Goal: Information Seeking & Learning: Learn about a topic

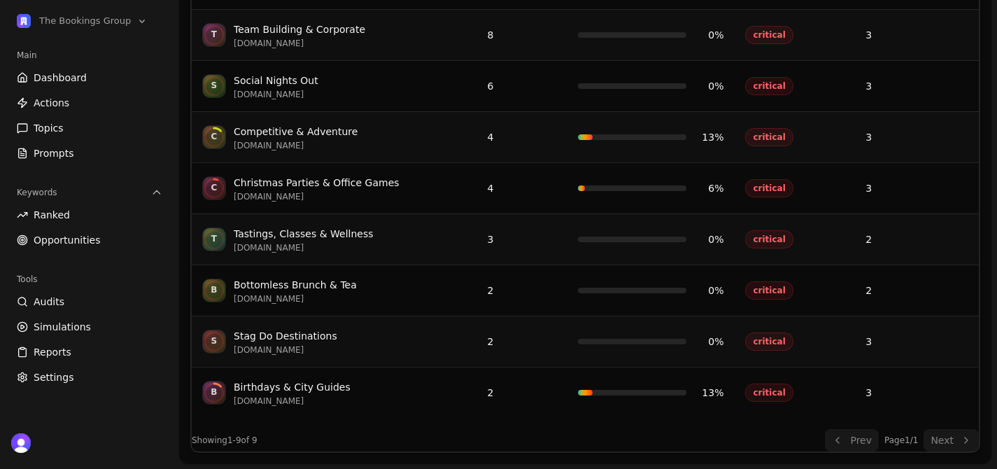
scroll to position [345, 0]
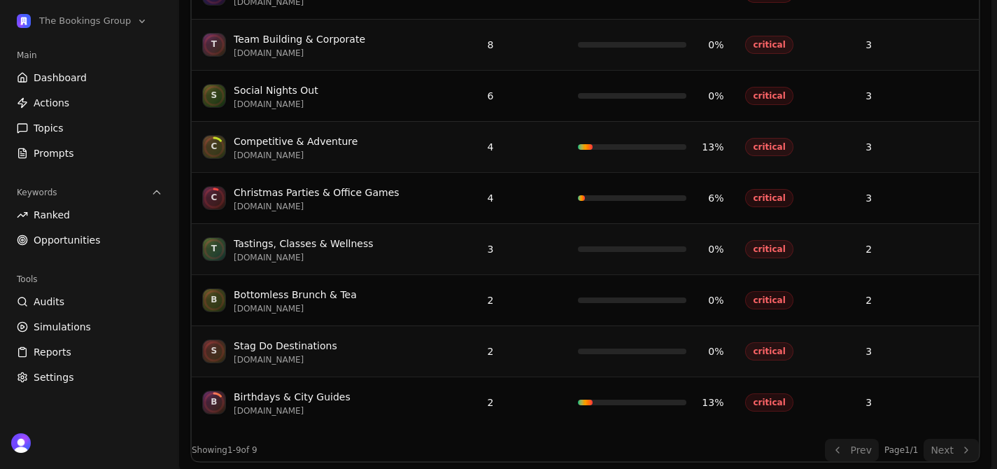
click at [86, 231] on link "Opportunities" at bounding box center [89, 240] width 157 height 22
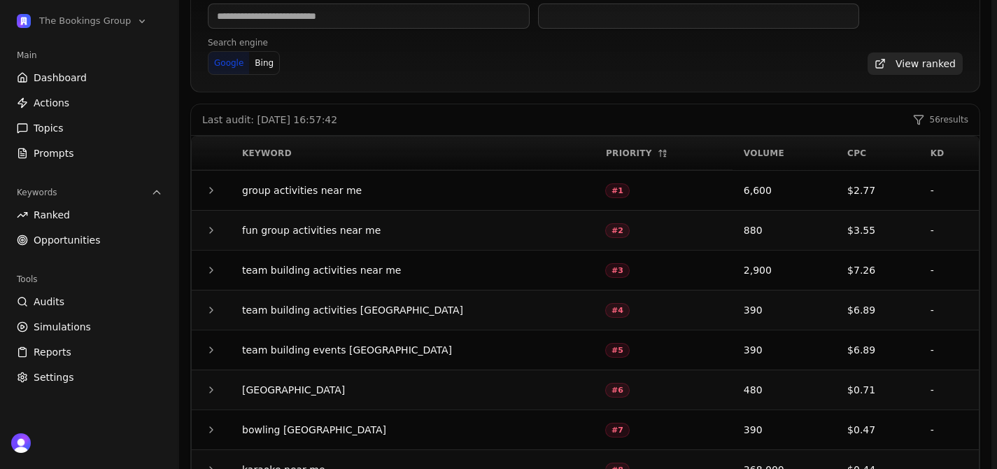
scroll to position [151, 0]
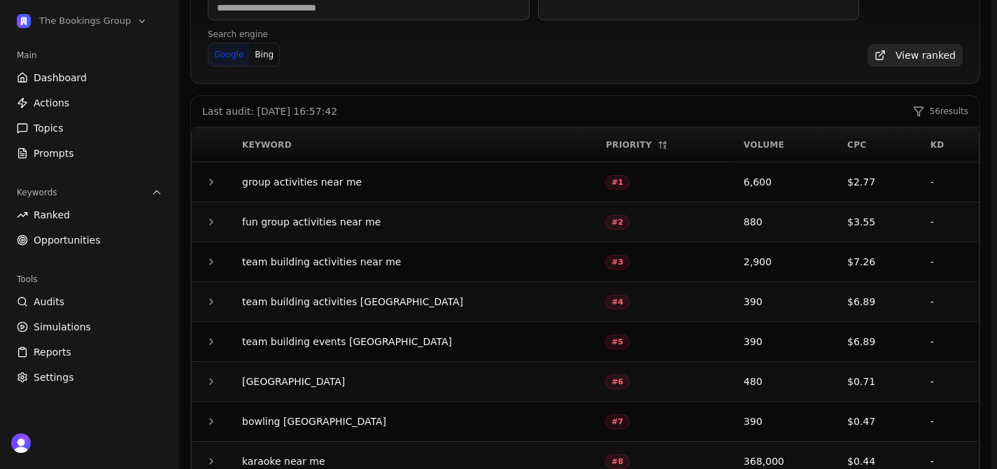
click at [208, 182] on icon "button" at bounding box center [211, 181] width 11 height 11
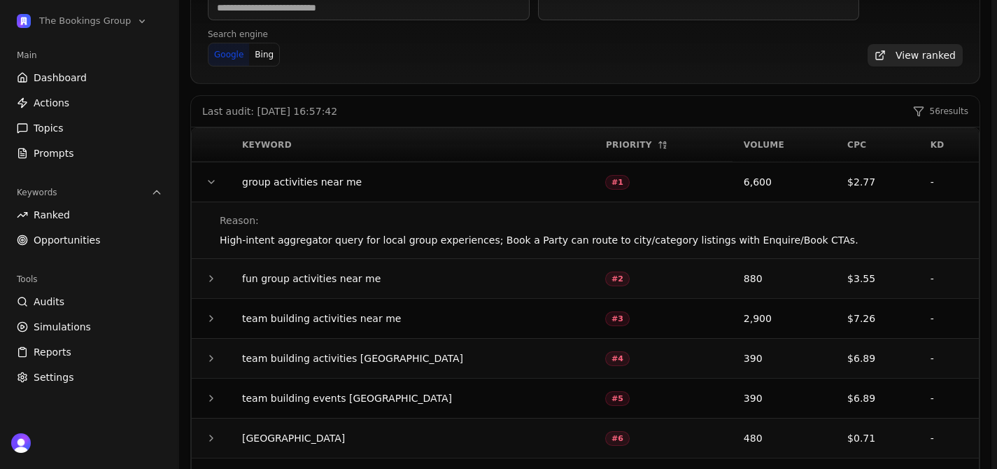
click at [208, 182] on icon "button" at bounding box center [211, 181] width 11 height 11
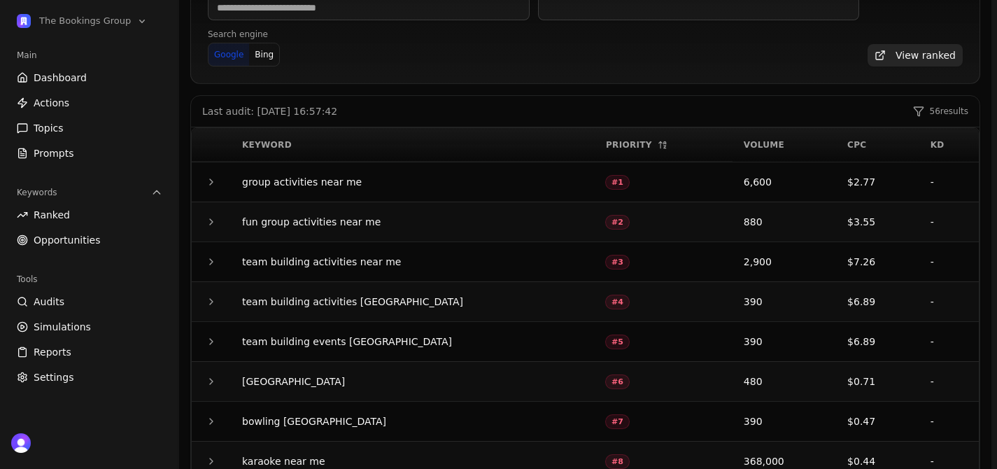
click at [212, 217] on icon "button" at bounding box center [211, 221] width 11 height 11
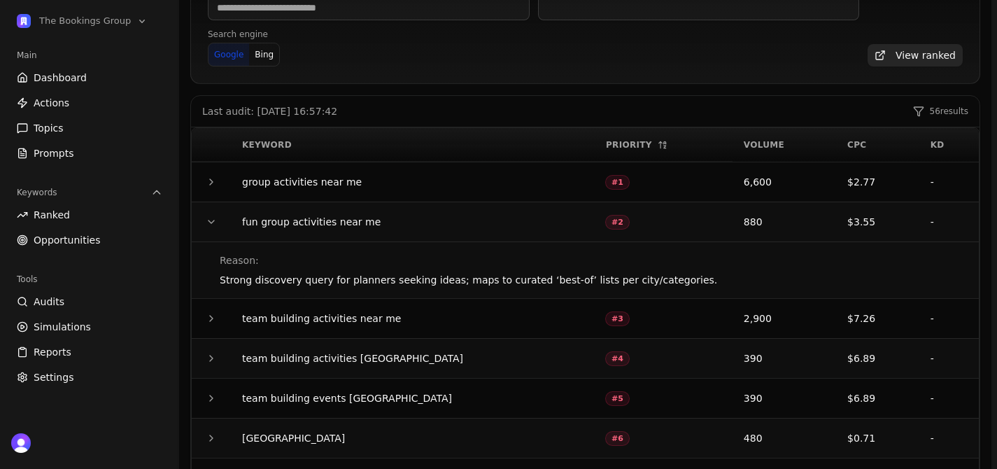
click at [212, 217] on icon "button" at bounding box center [211, 221] width 11 height 11
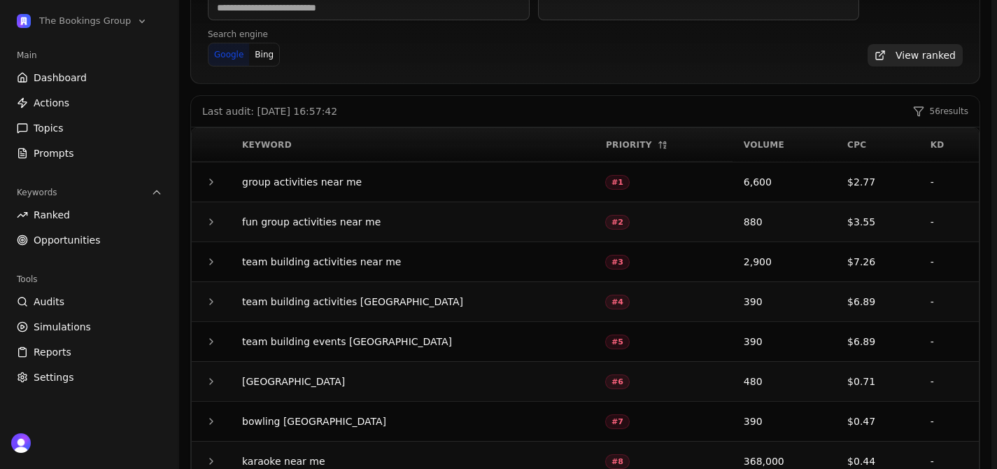
click at [213, 257] on icon "button" at bounding box center [211, 261] width 11 height 11
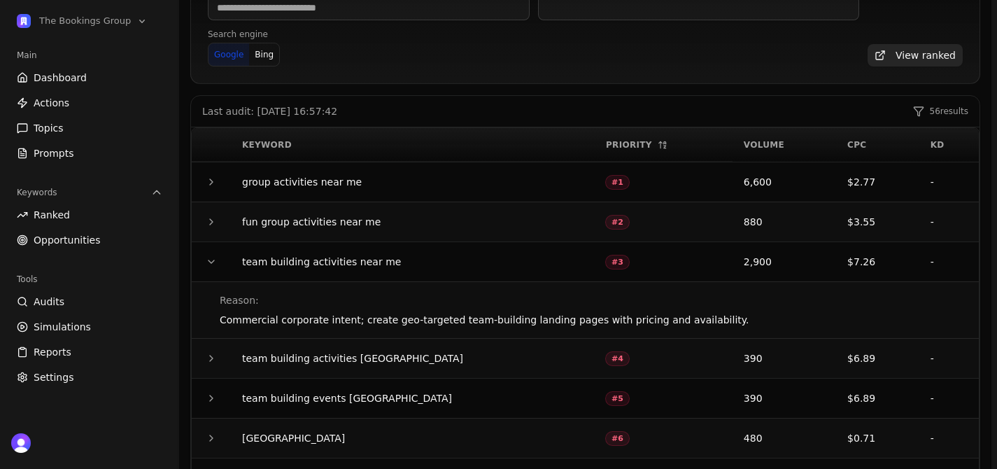
click at [213, 257] on icon "button" at bounding box center [211, 261] width 11 height 11
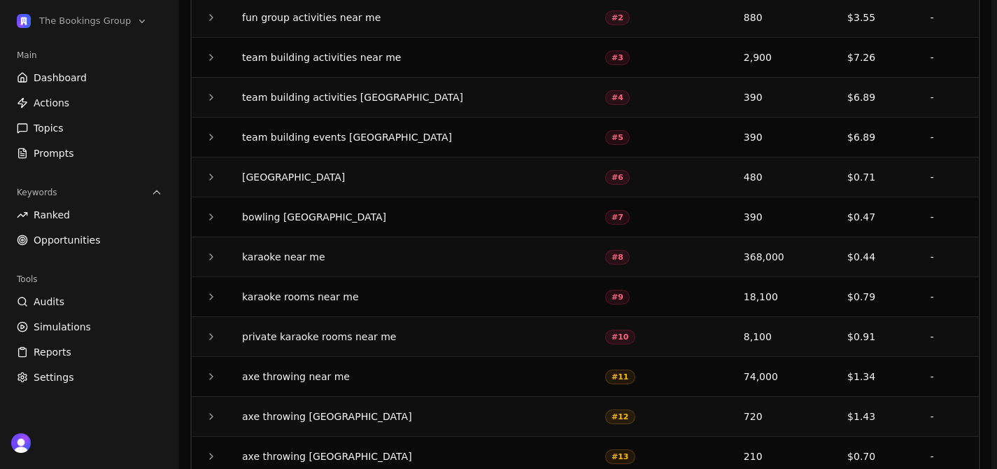
scroll to position [389, 0]
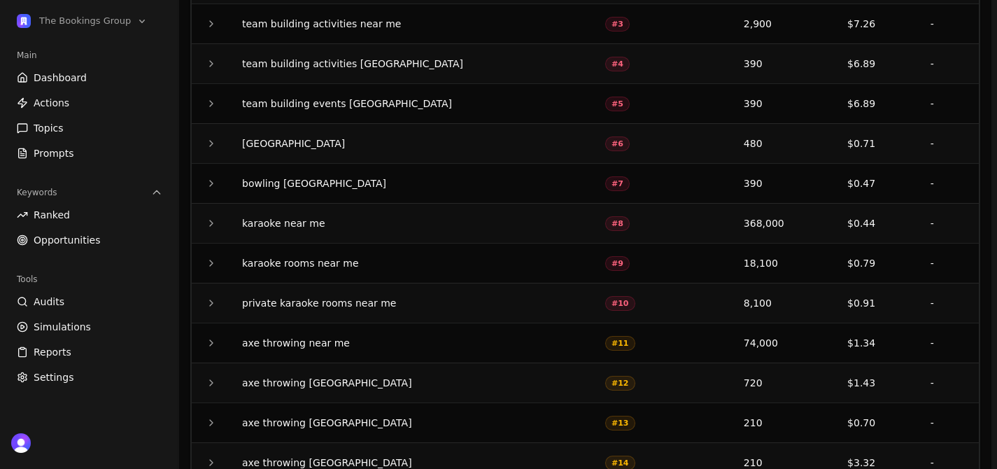
click at [208, 302] on icon "button" at bounding box center [211, 302] width 11 height 11
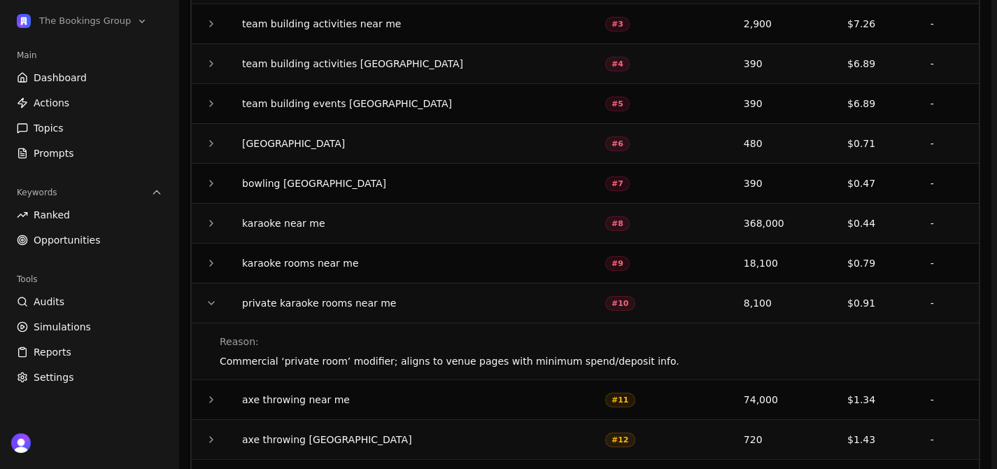
click at [208, 302] on icon "button" at bounding box center [211, 302] width 6 height 3
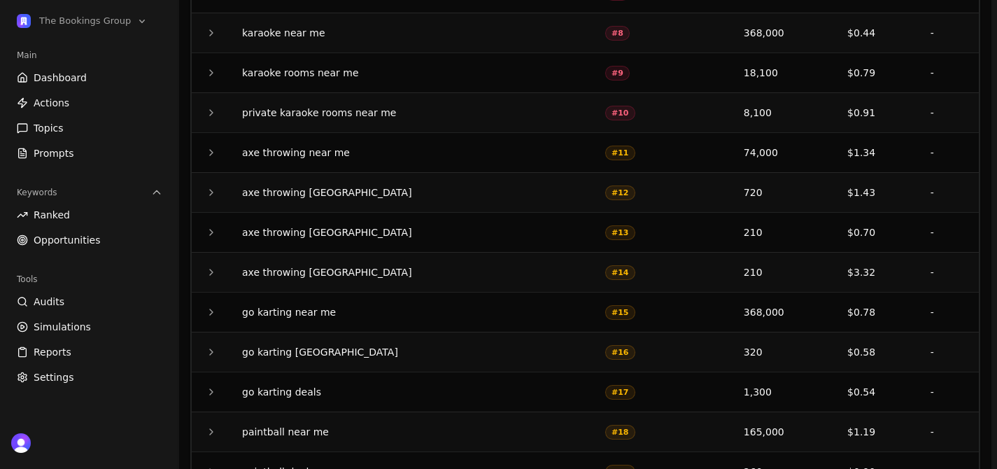
scroll to position [692, 0]
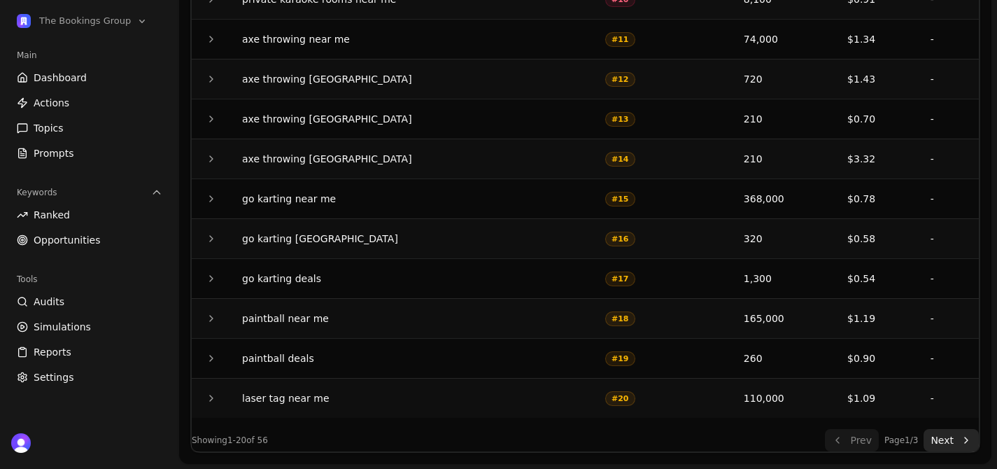
click at [944, 437] on button "Next" at bounding box center [950, 440] width 55 height 22
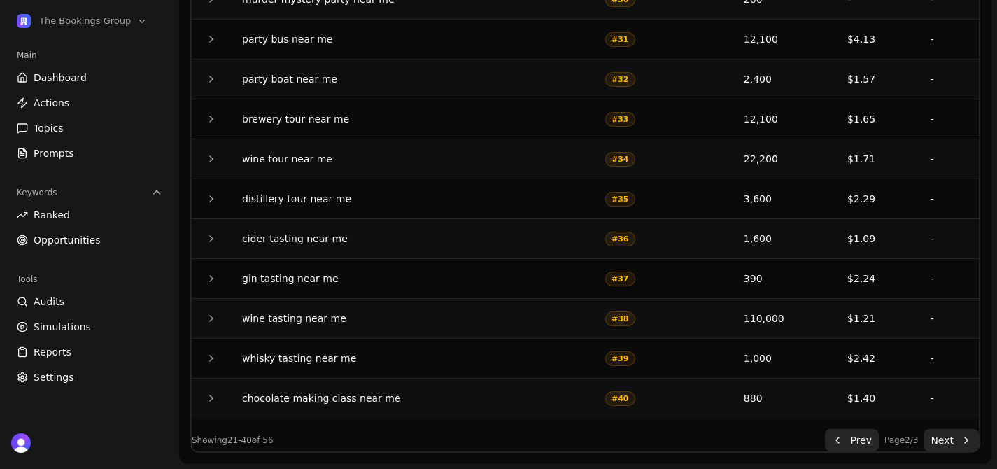
click at [963, 439] on button "Next" at bounding box center [950, 440] width 55 height 22
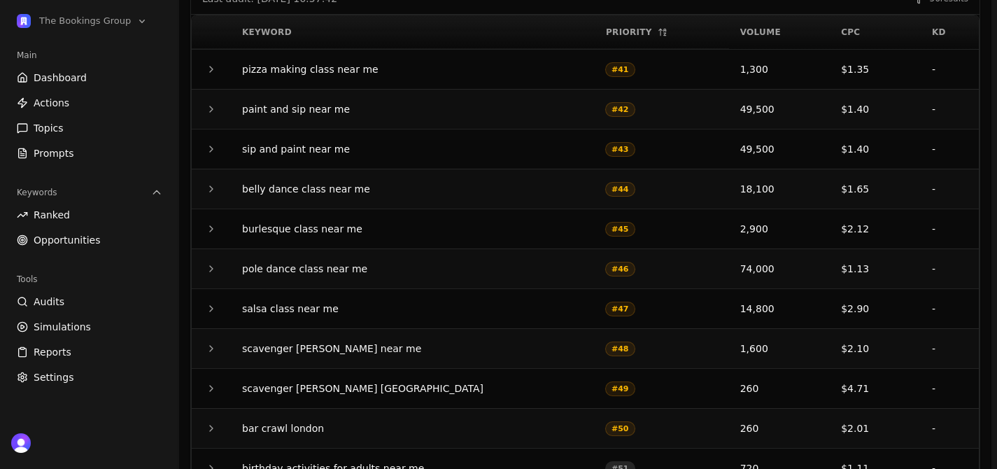
scroll to position [262, 0]
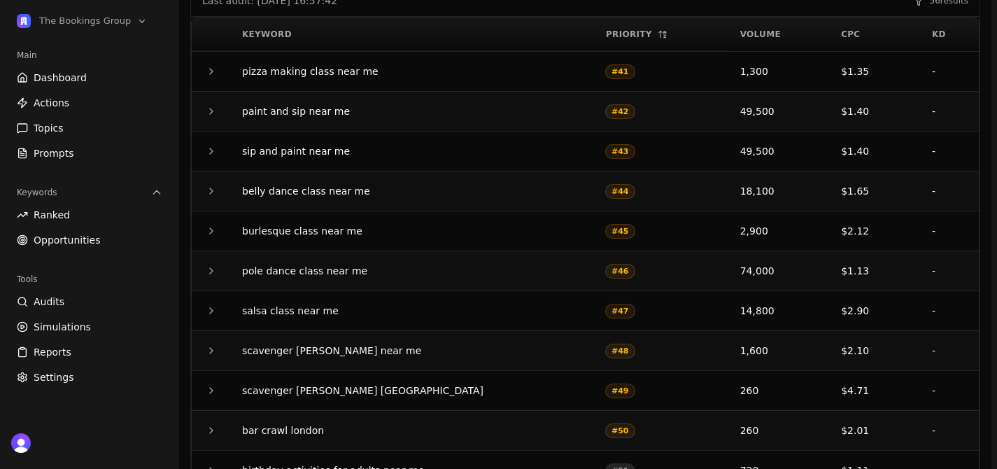
click at [209, 191] on icon "button" at bounding box center [211, 190] width 11 height 11
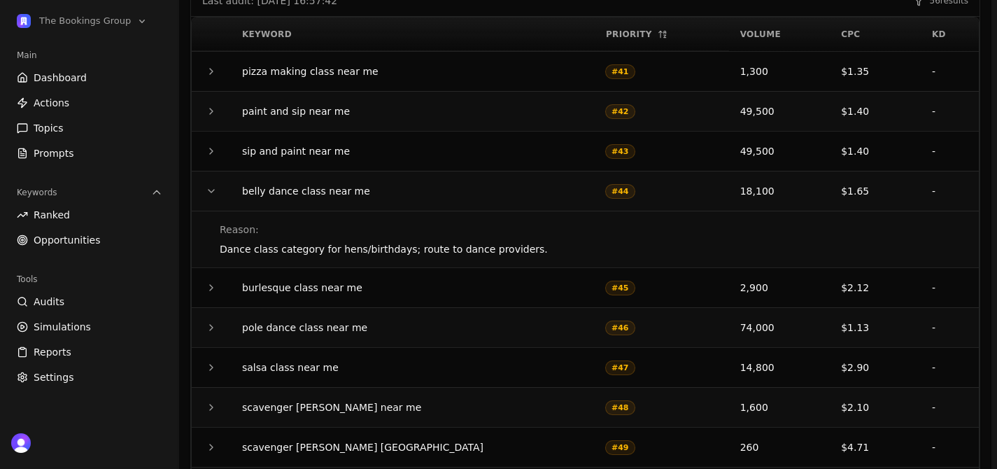
click at [209, 191] on icon "button" at bounding box center [211, 190] width 11 height 11
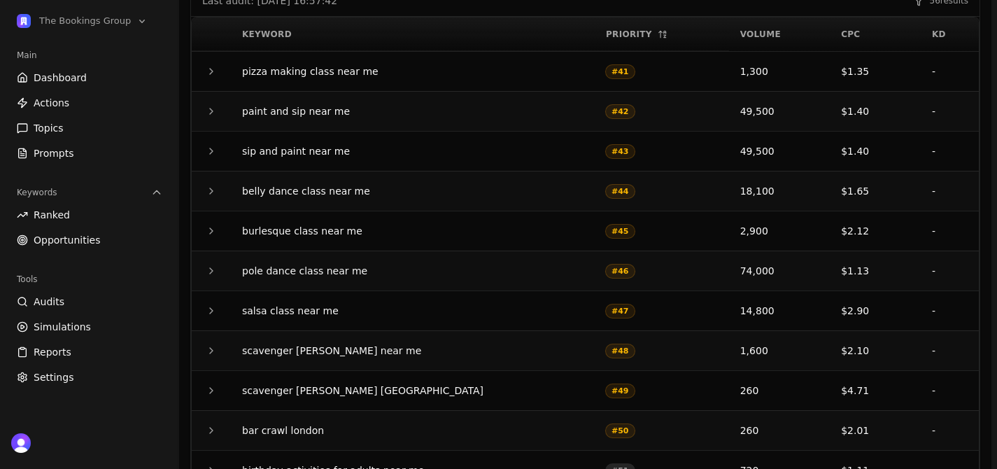
click at [216, 145] on icon "button" at bounding box center [211, 150] width 11 height 11
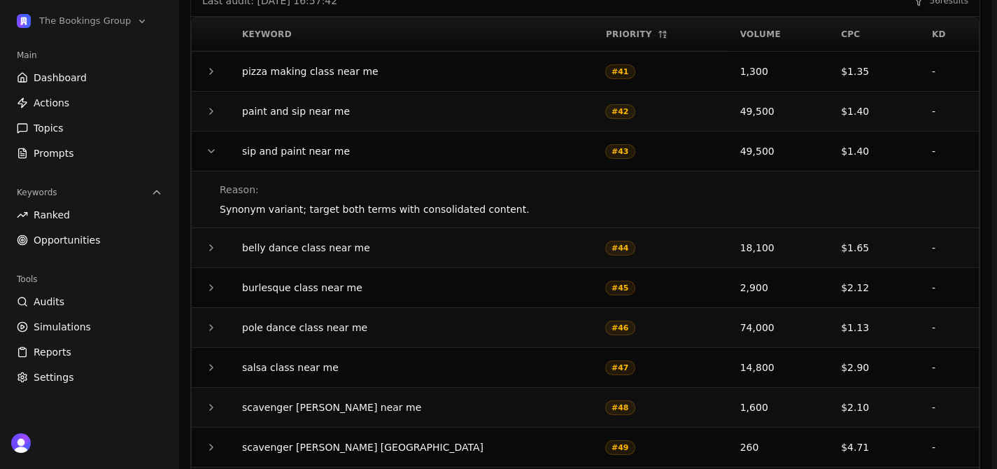
click at [216, 145] on icon "button" at bounding box center [211, 150] width 11 height 11
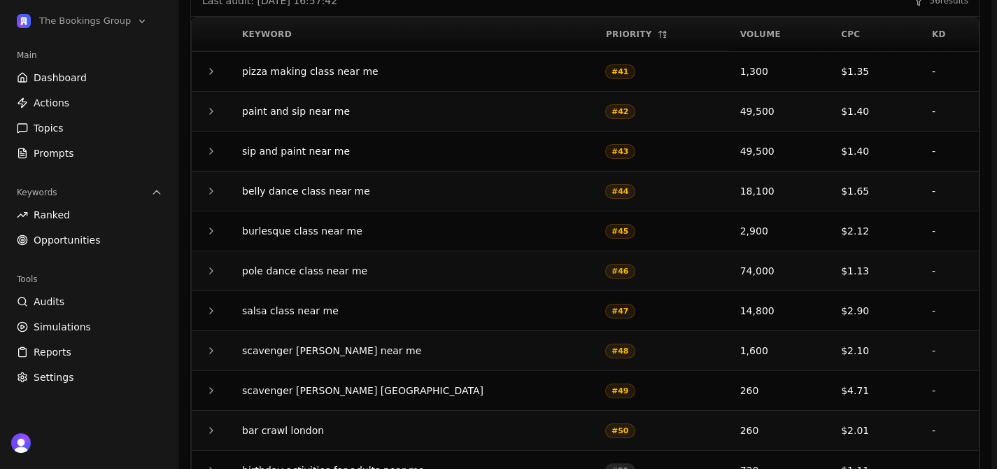
click at [213, 115] on icon "button" at bounding box center [211, 111] width 11 height 11
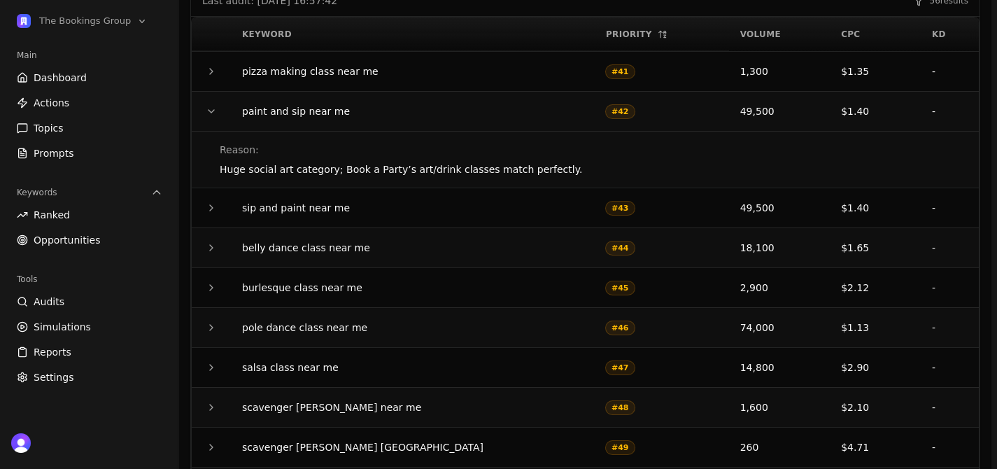
click at [213, 115] on icon "button" at bounding box center [211, 111] width 11 height 11
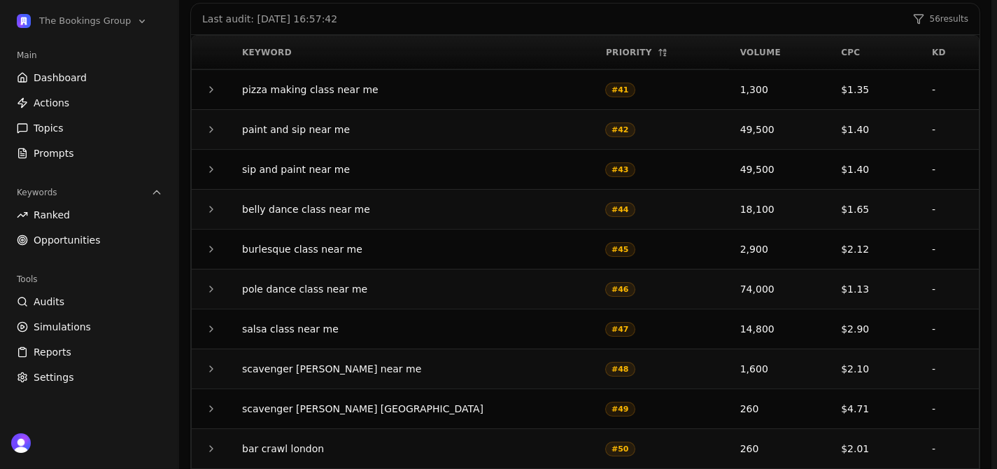
scroll to position [244, 0]
click at [209, 95] on button "button" at bounding box center [211, 88] width 17 height 17
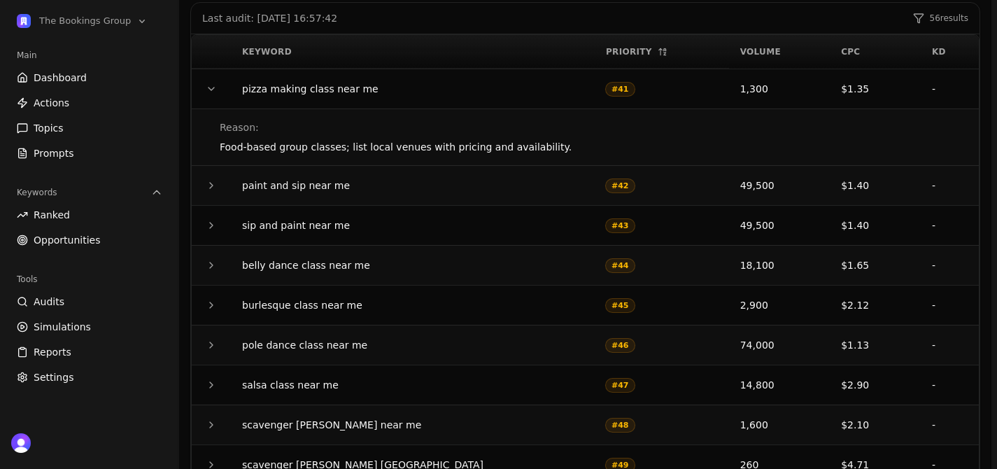
click at [209, 95] on button "button" at bounding box center [211, 88] width 17 height 17
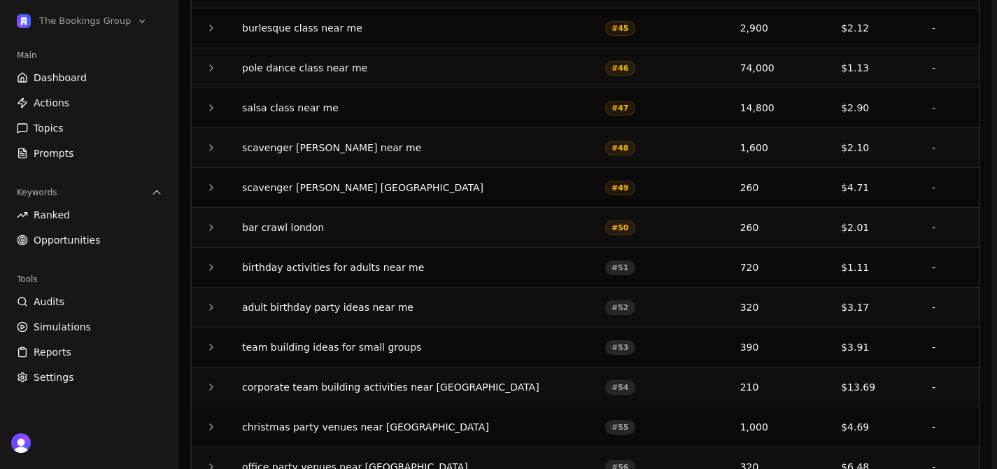
scroll to position [533, 0]
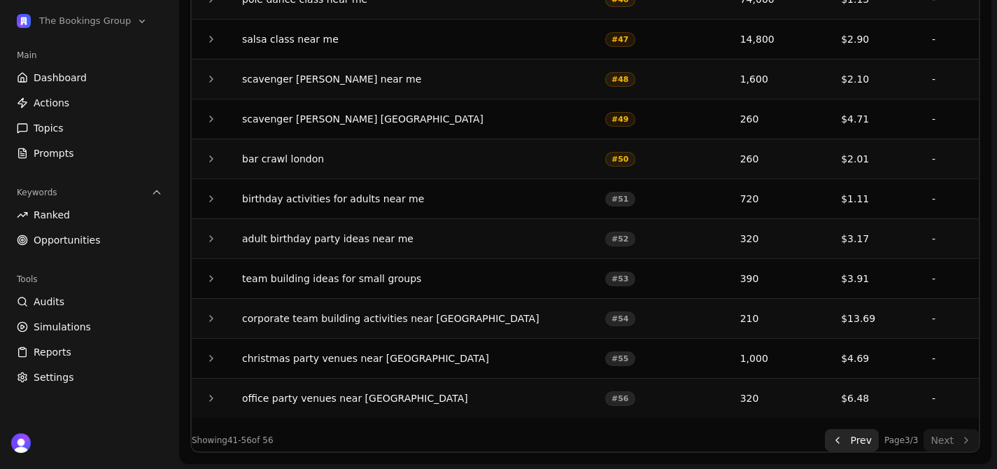
click at [835, 451] on div "Last audit: 11/09/2025, 16:57:42 56 results Keyword Priority Volume CPC KD pizz…" at bounding box center [585, 82] width 790 height 739
click at [828, 436] on button "Prev" at bounding box center [851, 440] width 54 height 22
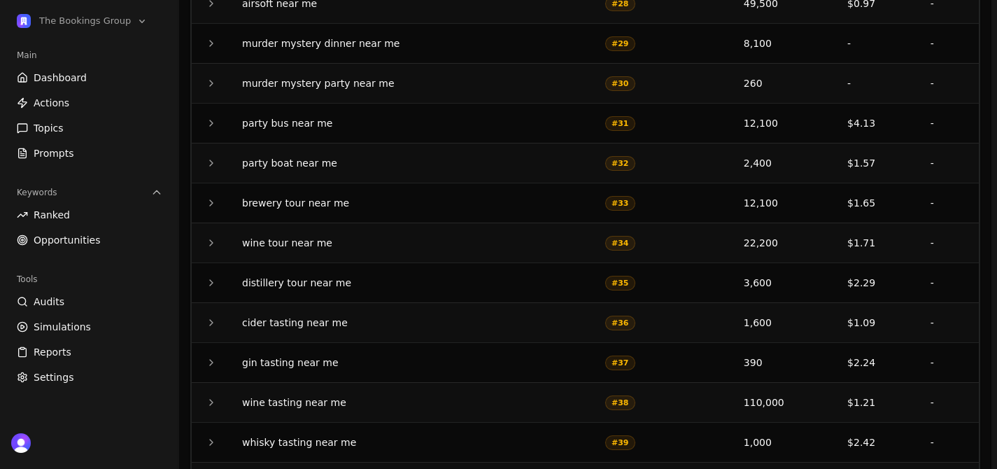
scroll to position [692, 0]
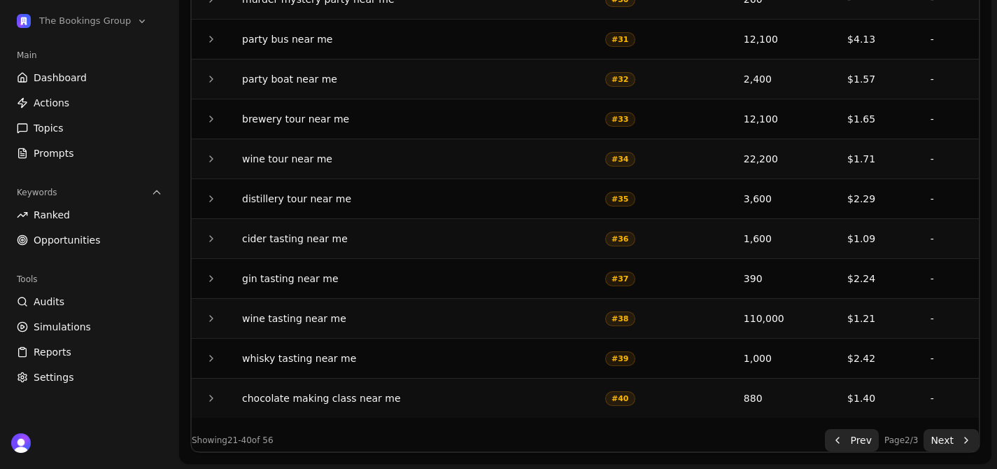
click at [948, 445] on button "Next" at bounding box center [950, 440] width 55 height 22
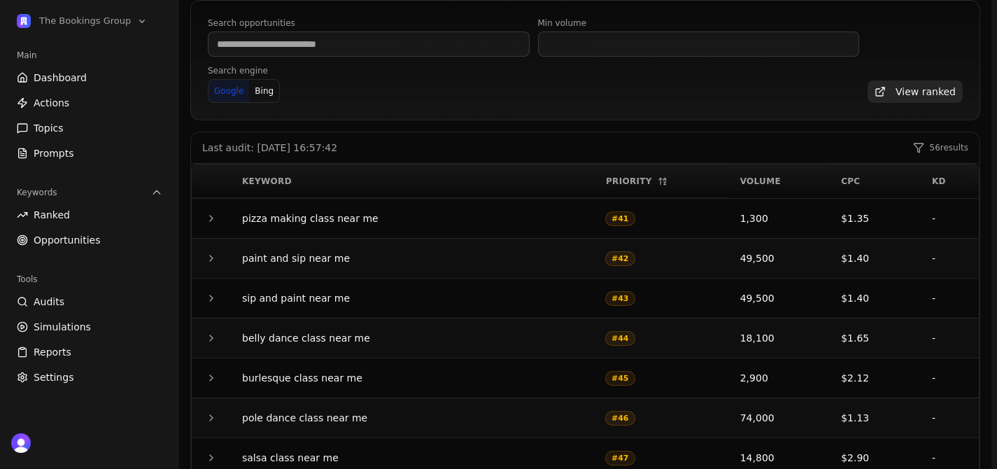
scroll to position [113, 0]
click at [127, 24] on button "The Bookings Group" at bounding box center [82, 21] width 142 height 20
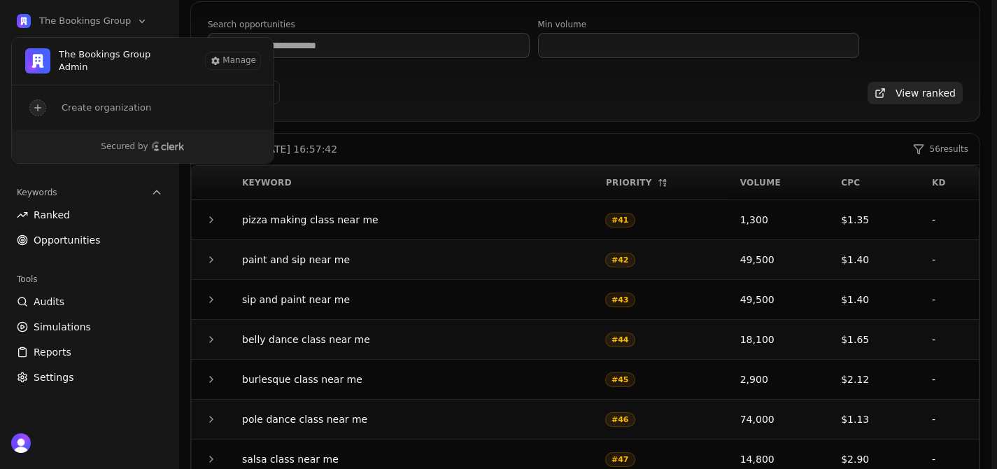
click at [445, 94] on div "Search engine Google Bing" at bounding box center [533, 85] width 651 height 38
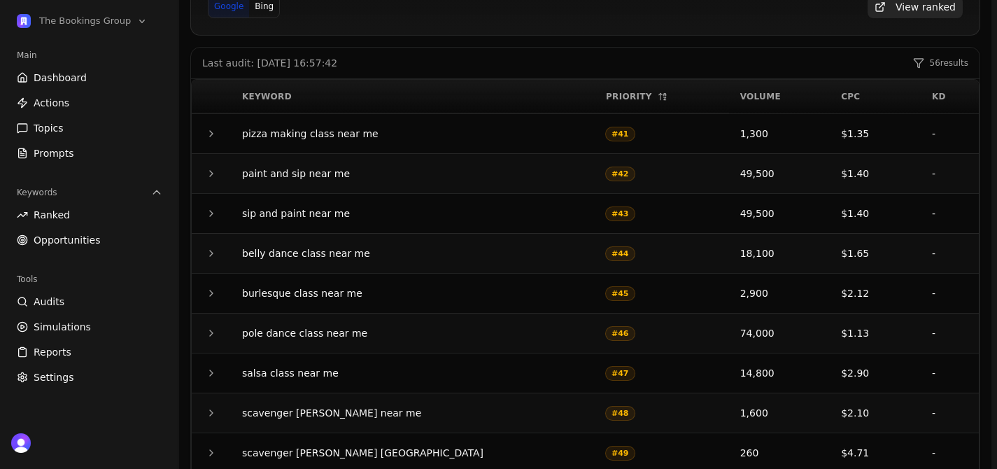
scroll to position [204, 0]
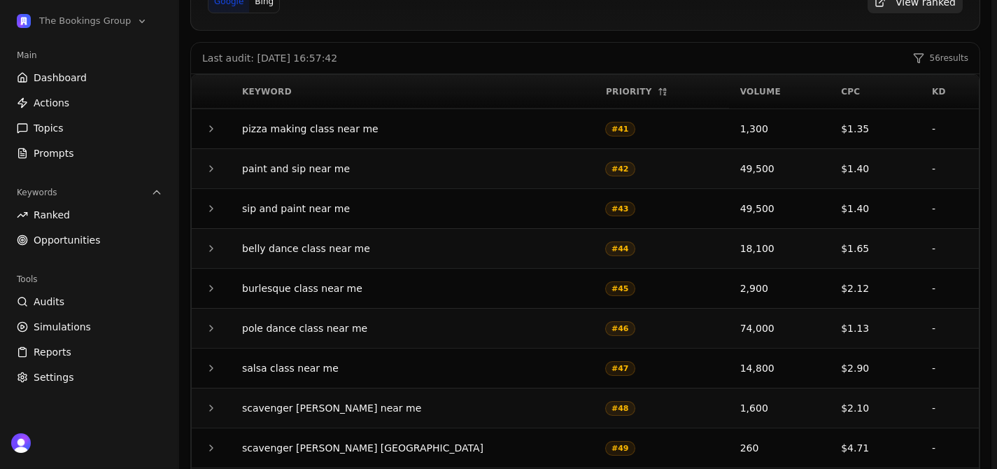
click at [203, 208] on button "button" at bounding box center [211, 208] width 17 height 17
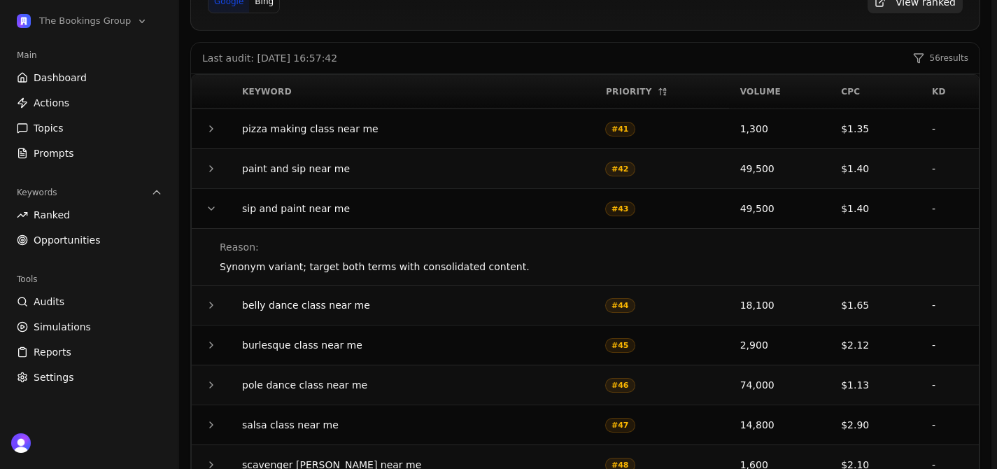
click at [203, 208] on button "button" at bounding box center [211, 208] width 17 height 17
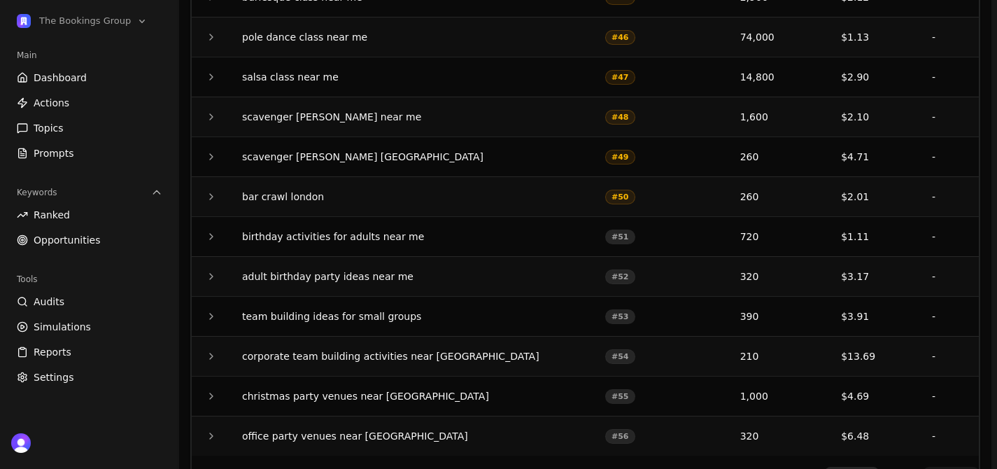
scroll to position [506, 0]
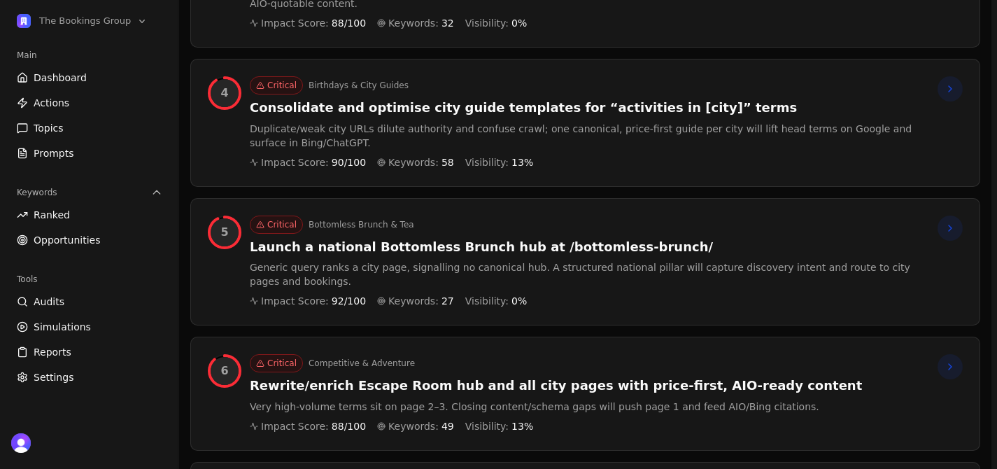
scroll to position [648, 0]
